Goal: Use online tool/utility: Utilize a website feature to perform a specific function

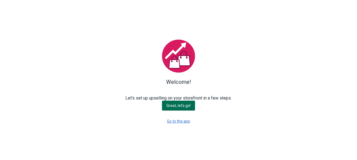
click at [173, 107] on span "Great, let's go!" at bounding box center [179, 106] width 24 height 4
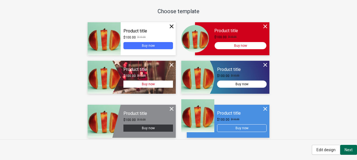
click at [348, 151] on span "Next" at bounding box center [349, 150] width 8 height 4
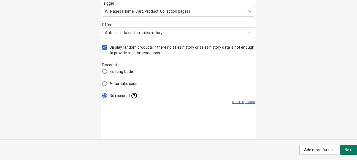
click at [249, 14] on icon at bounding box center [250, 12] width 6 height 6
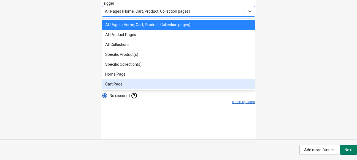
click at [72, 103] on div "Trigger option Cart Page focused, 7 of 7. 7 results available. Use Up and Down …" at bounding box center [178, 70] width 357 height 140
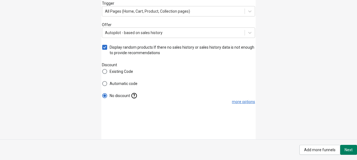
click at [104, 47] on span at bounding box center [104, 47] width 5 height 5
click at [103, 45] on input "Display random products If there no sales history or sales history data is not …" at bounding box center [102, 45] width 0 height 0
checkbox input "false"
